Goal: Task Accomplishment & Management: Use online tool/utility

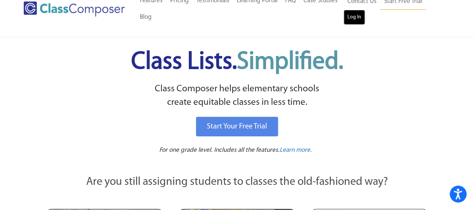
click at [353, 18] on link "Log In" at bounding box center [354, 17] width 21 height 15
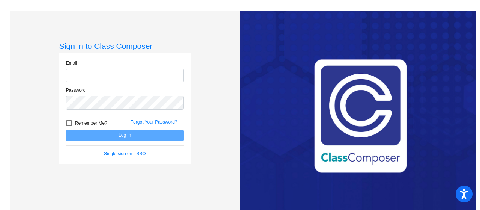
type input "[EMAIL_ADDRESS][DOMAIN_NAME]"
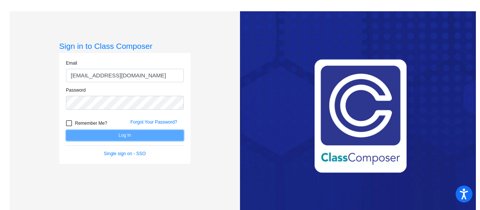
click at [83, 137] on button "Log In" at bounding box center [125, 135] width 118 height 11
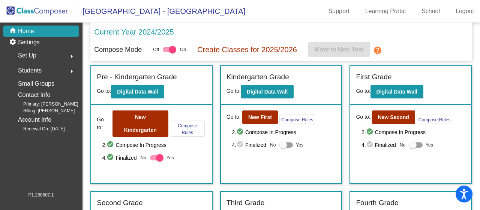
click at [47, 70] on div "Students arrow_right" at bounding box center [44, 70] width 72 height 15
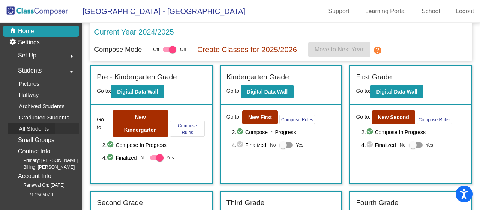
click at [44, 124] on p "All Students" at bounding box center [34, 128] width 30 height 9
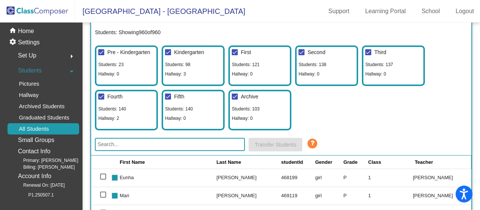
scroll to position [59, 0]
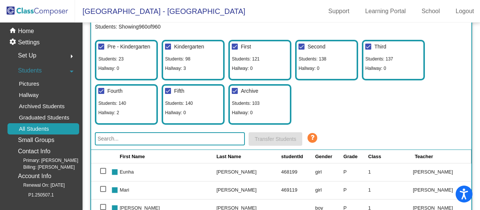
click at [125, 138] on input "text" at bounding box center [170, 138] width 150 height 13
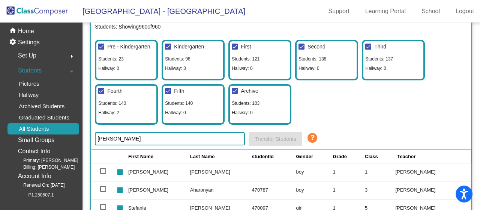
type input "sarkis"
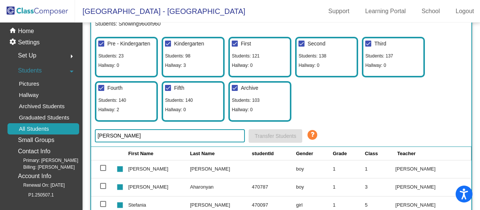
scroll to position [0, 0]
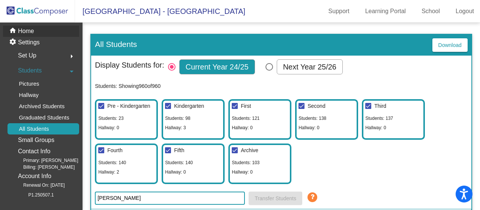
click at [23, 33] on p "Home" at bounding box center [26, 31] width 16 height 9
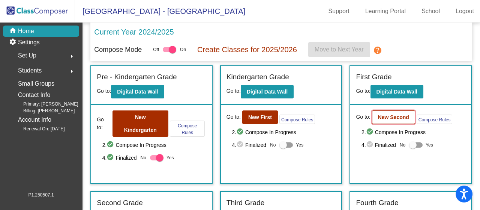
click at [387, 117] on b "New Second" at bounding box center [393, 117] width 31 height 6
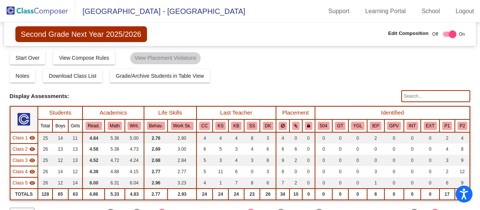
click at [432, 94] on input "text" at bounding box center [435, 96] width 69 height 12
type input "s"
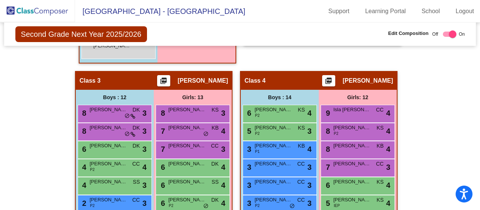
scroll to position [447, 0]
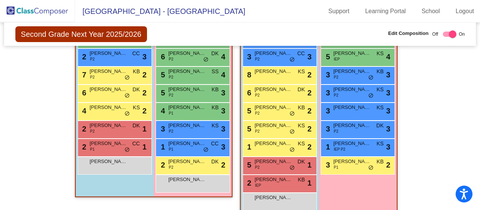
scroll to position [596, 0]
